Goal: Task Accomplishment & Management: Use online tool/utility

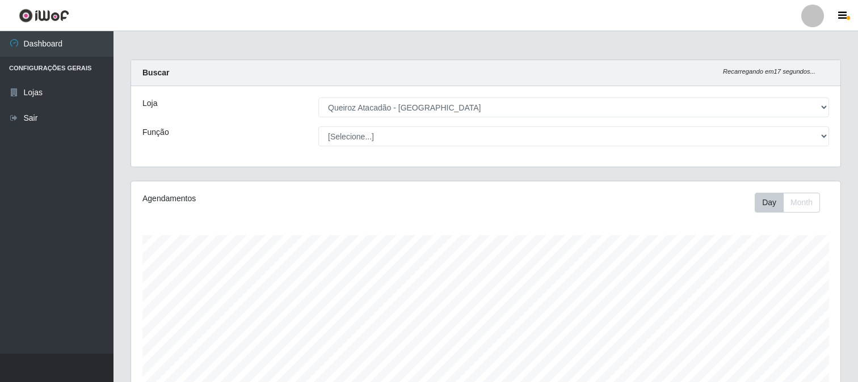
select select "464"
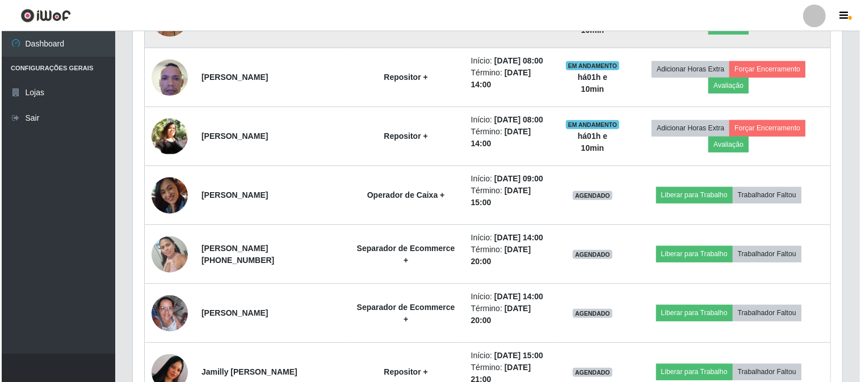
scroll to position [925, 0]
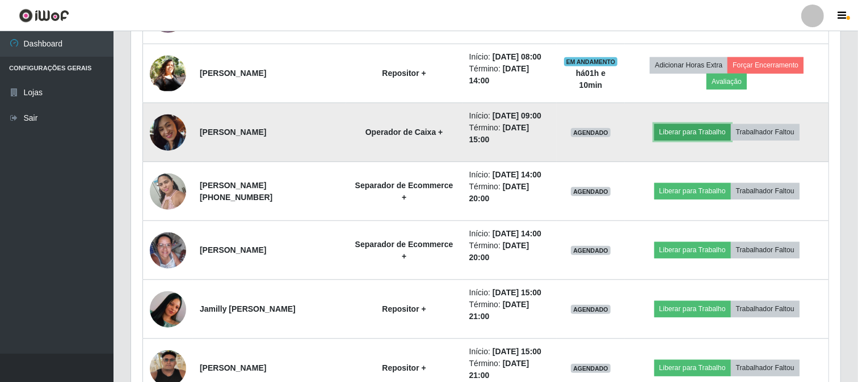
click at [701, 129] on button "Liberar para Trabalho" at bounding box center [692, 132] width 77 height 16
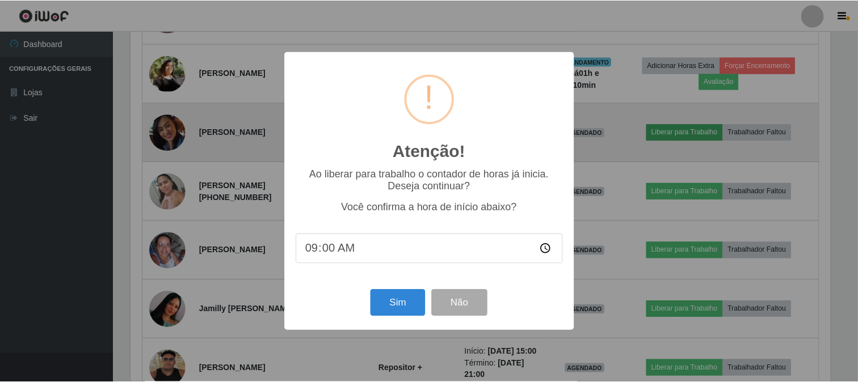
scroll to position [235, 702]
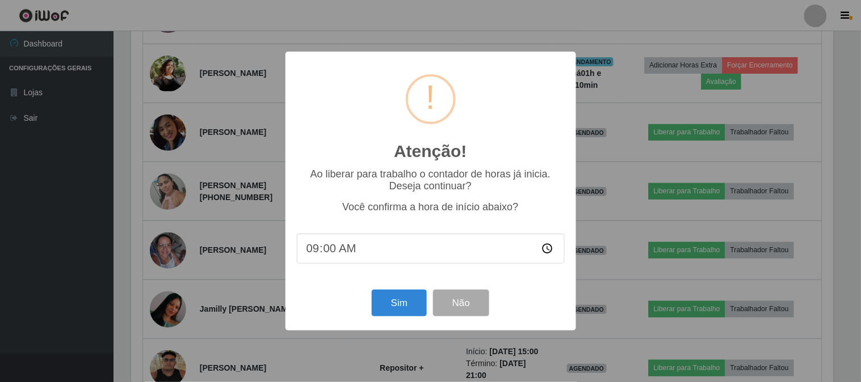
click at [332, 251] on input "09:00" at bounding box center [431, 249] width 268 height 30
type input "09:11"
click at [400, 304] on button "Sim" at bounding box center [399, 303] width 55 height 27
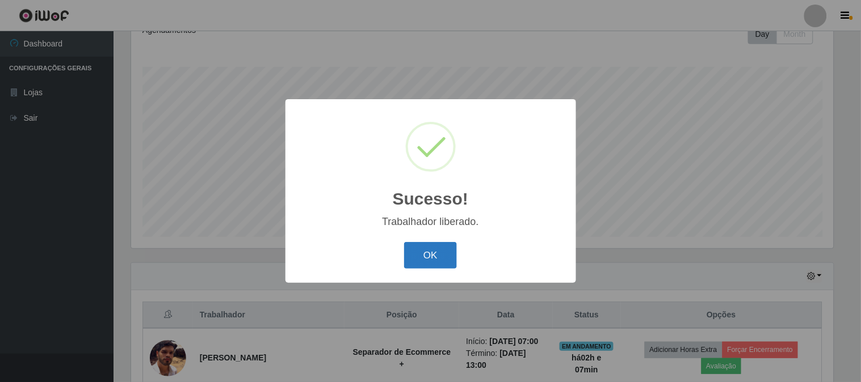
click at [409, 262] on button "OK" at bounding box center [430, 255] width 53 height 27
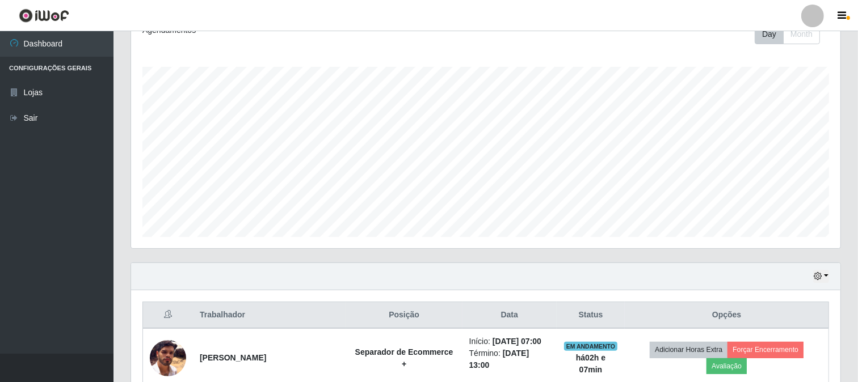
scroll to position [235, 709]
